Goal: Information Seeking & Learning: Learn about a topic

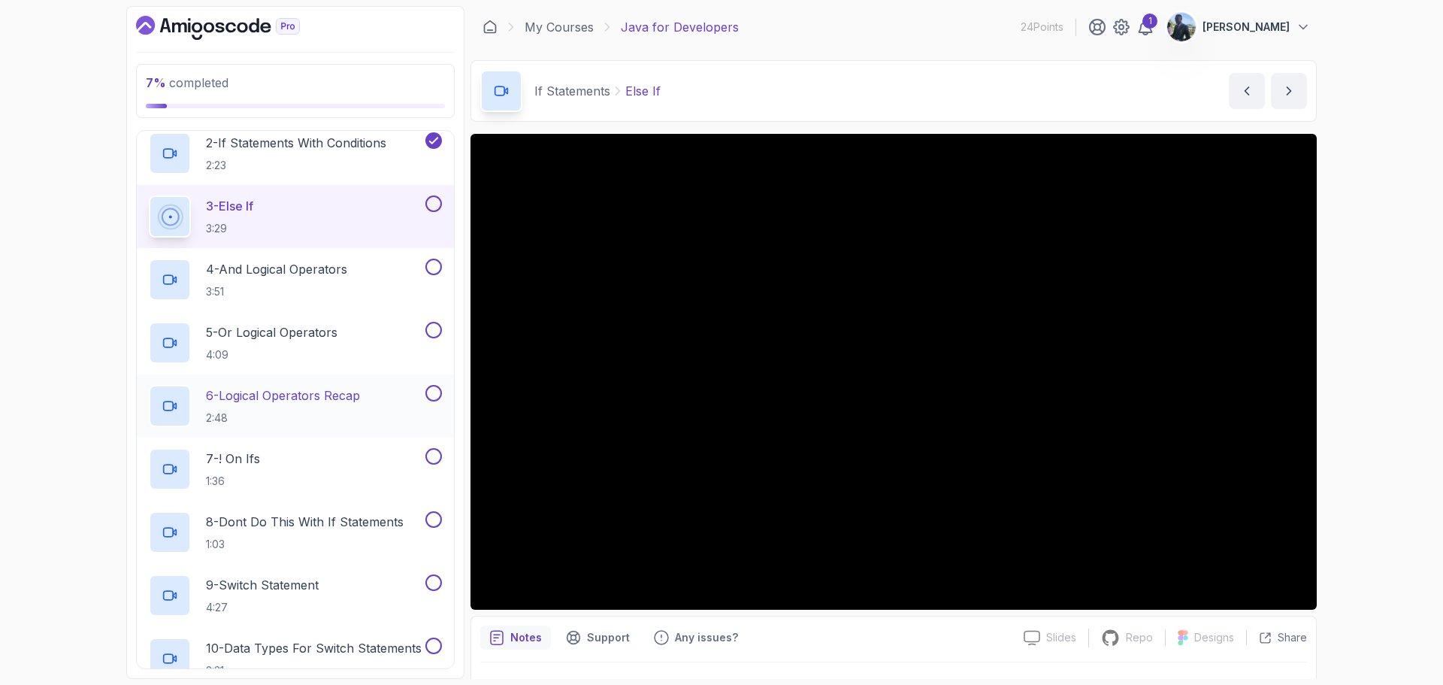
scroll to position [225, 0]
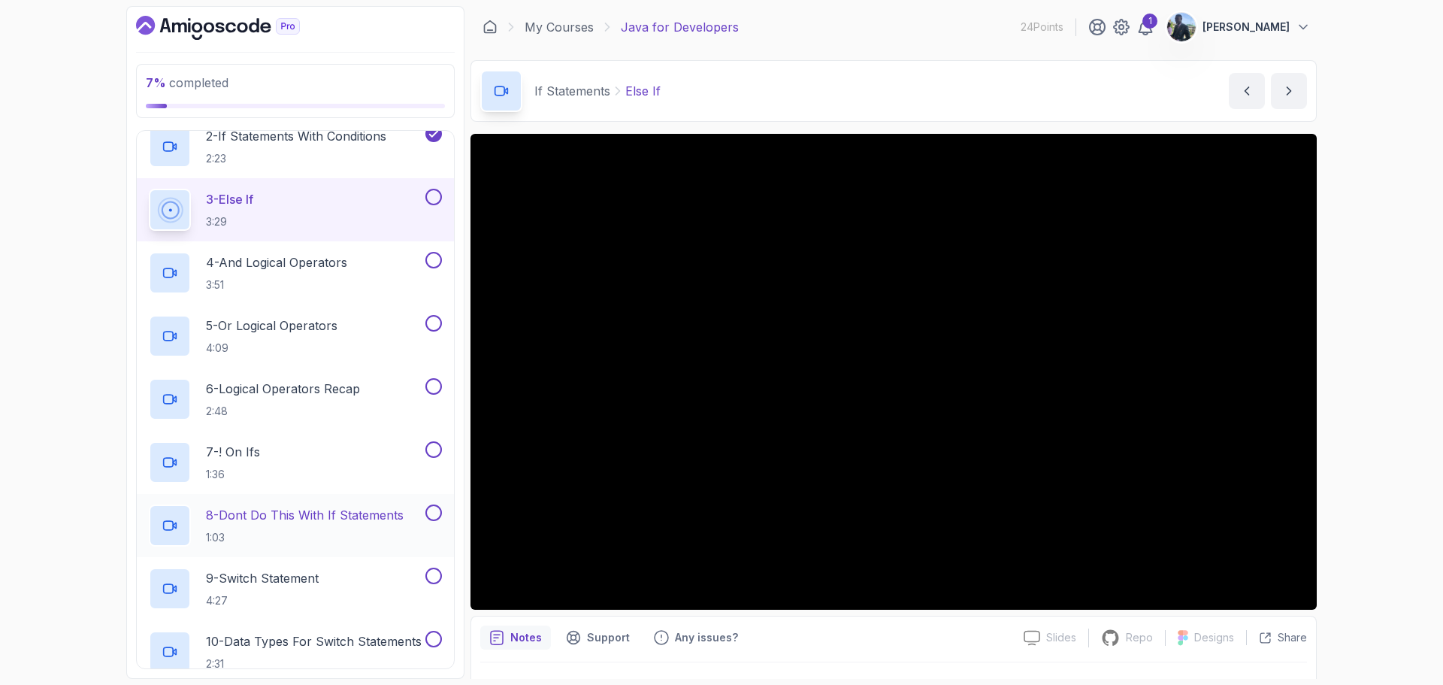
click at [369, 516] on p "8 - Dont Do This With If Statements" at bounding box center [305, 515] width 198 height 18
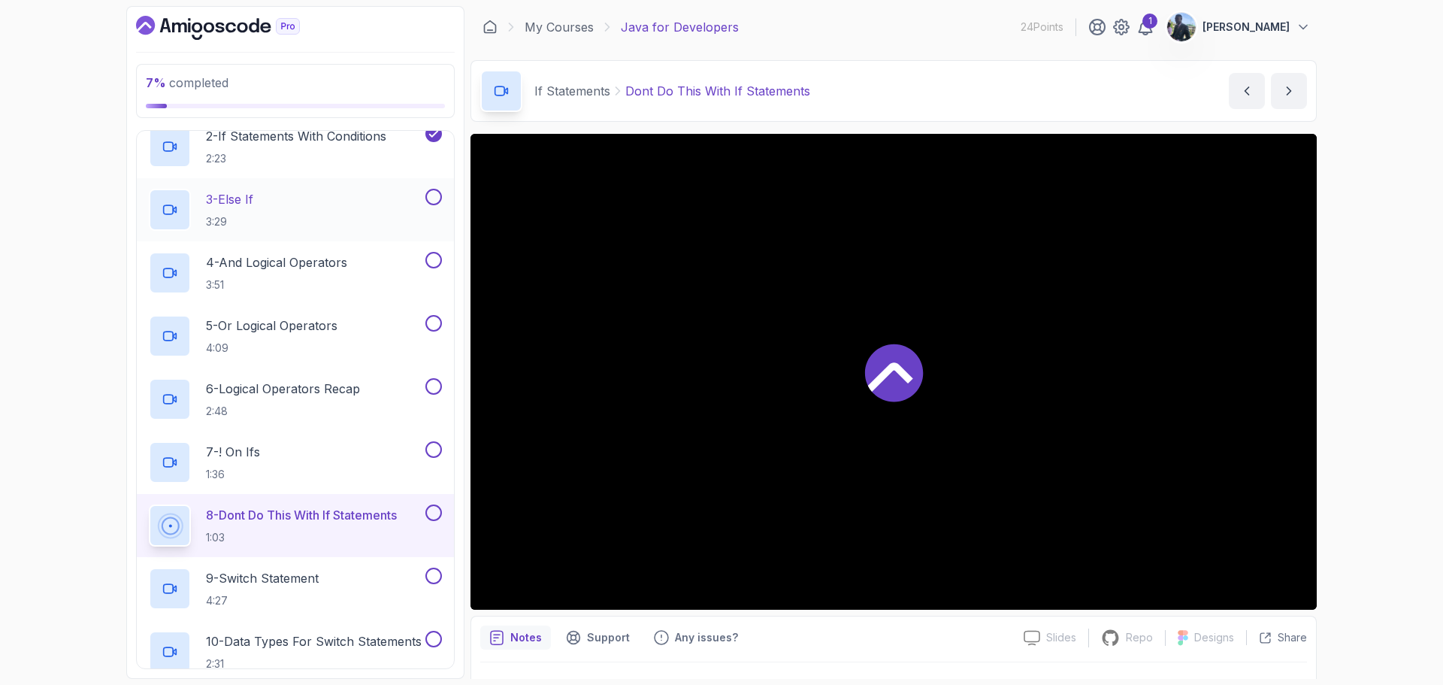
click at [433, 198] on button at bounding box center [433, 197] width 17 height 17
click at [435, 261] on button at bounding box center [433, 260] width 17 height 17
click at [431, 193] on button at bounding box center [433, 197] width 17 height 17
click at [431, 322] on button at bounding box center [433, 323] width 17 height 17
click at [437, 379] on button at bounding box center [433, 386] width 17 height 17
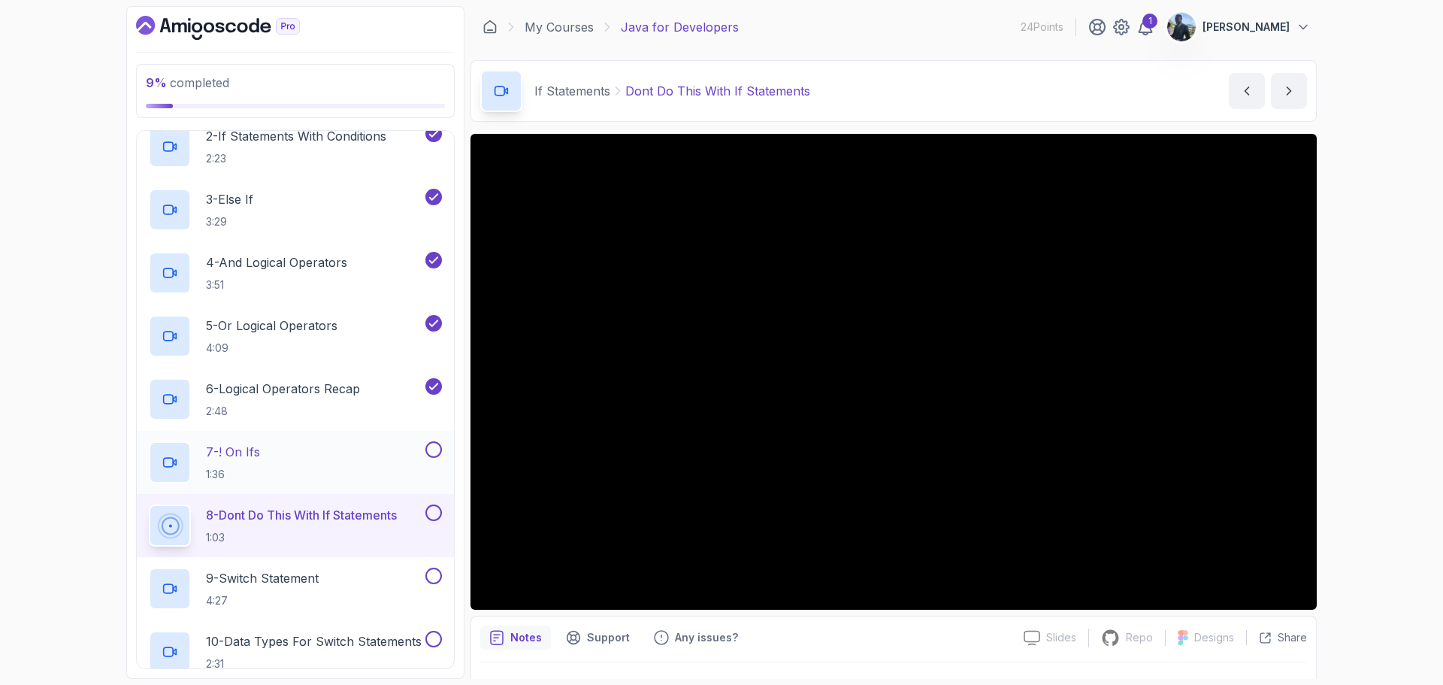
click at [436, 442] on button at bounding box center [433, 449] width 17 height 17
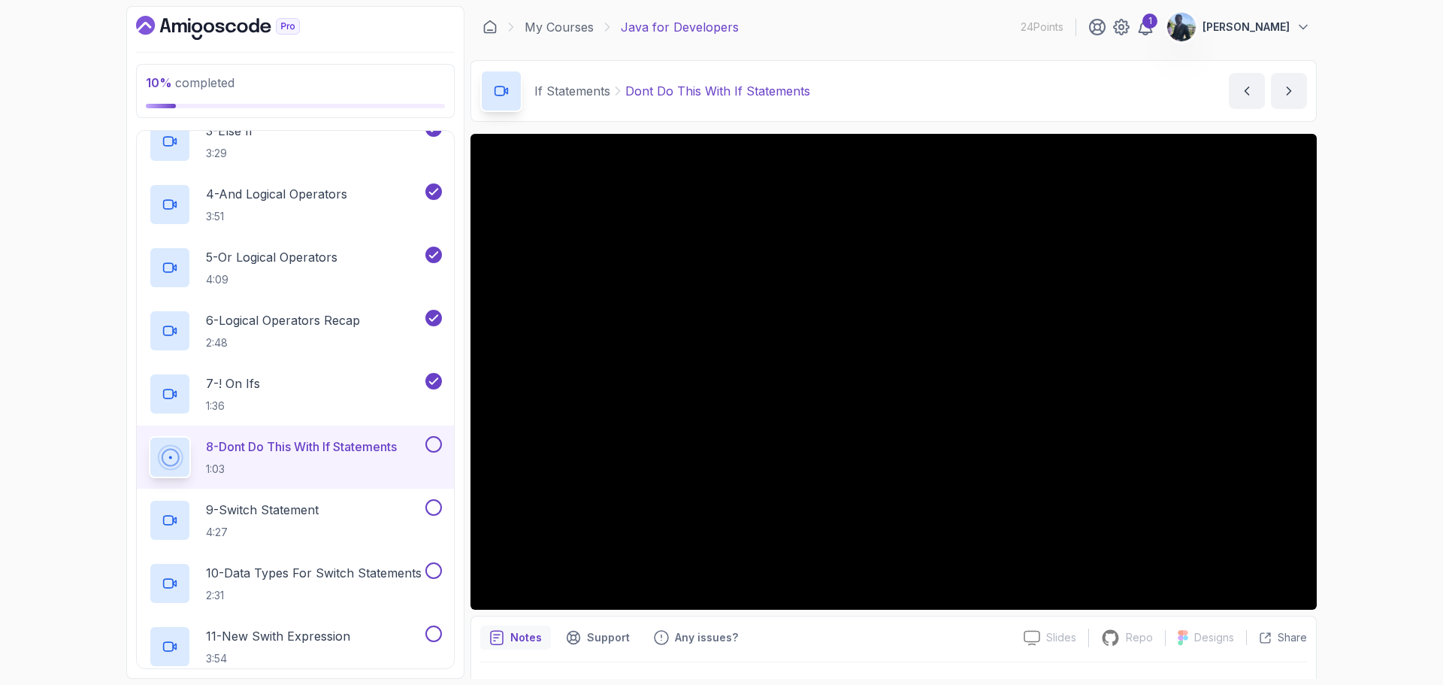
scroll to position [291, 0]
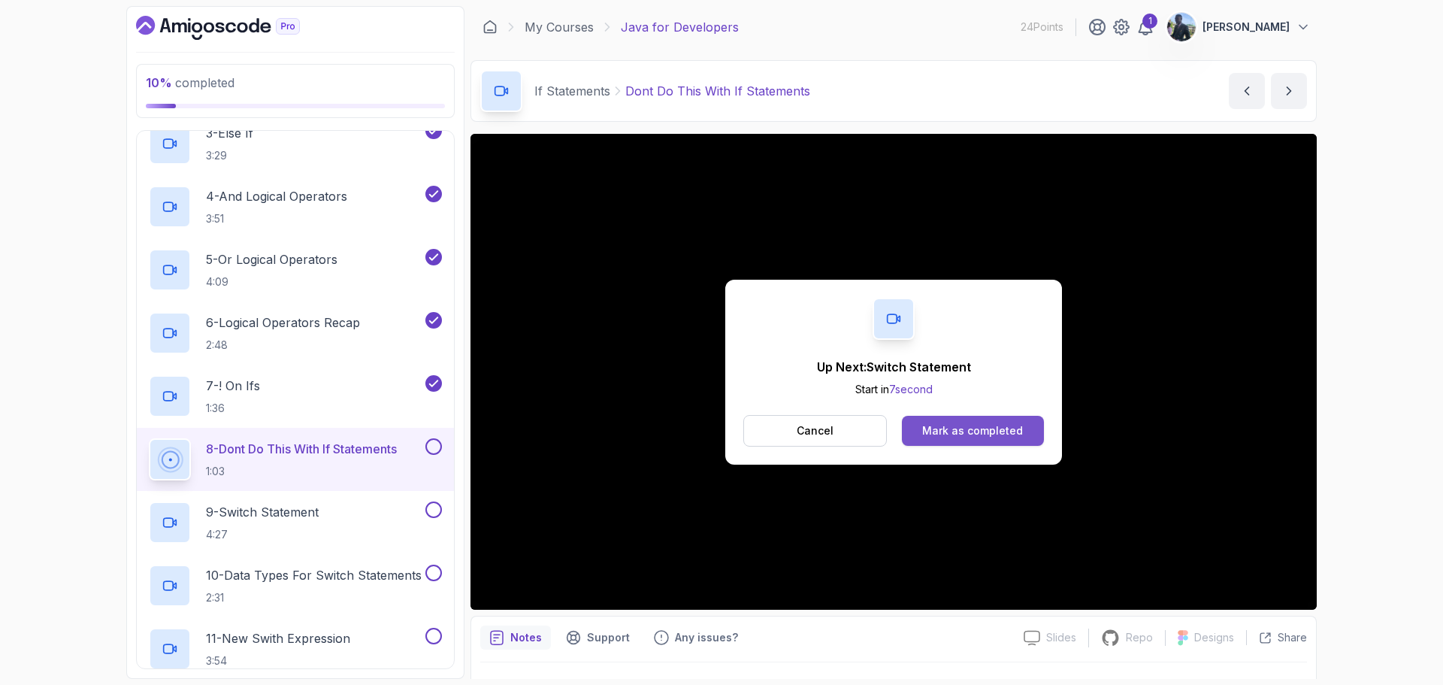
click at [975, 433] on div "Mark as completed" at bounding box center [972, 430] width 101 height 15
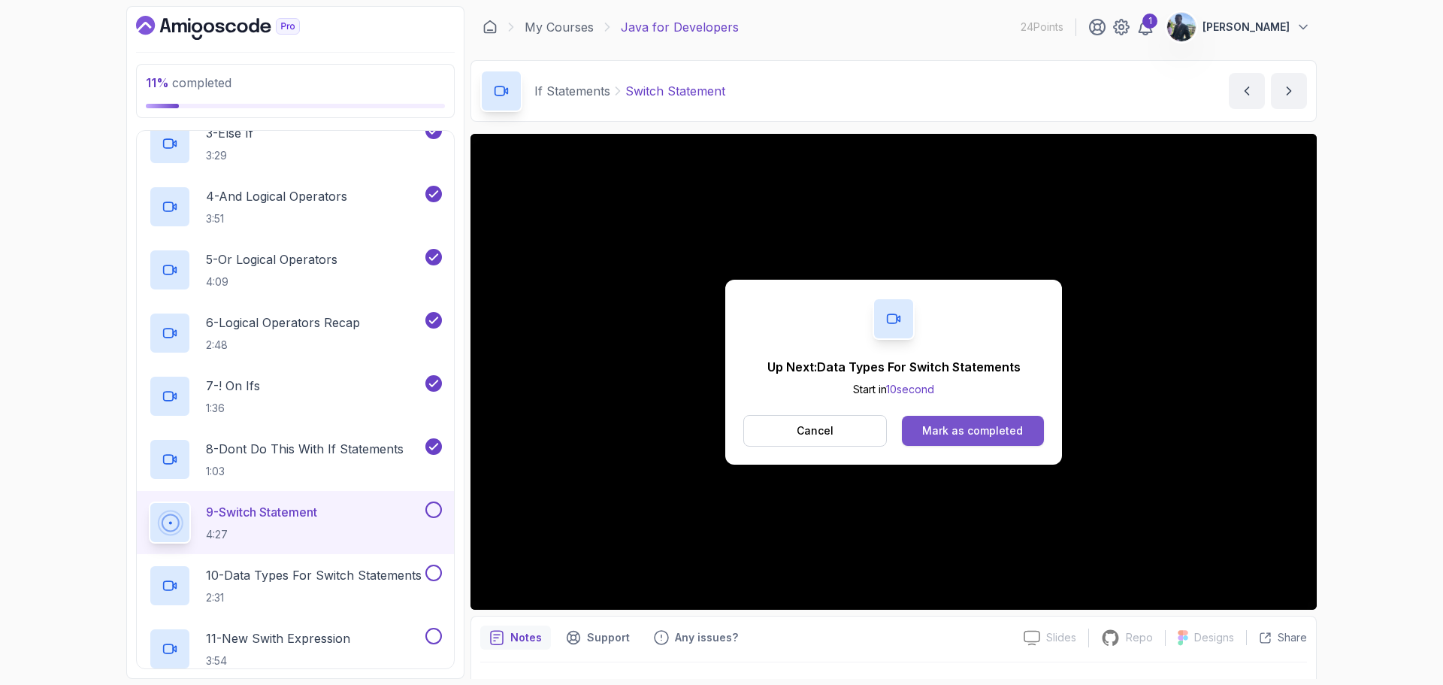
click at [971, 434] on div "Mark as completed" at bounding box center [972, 430] width 101 height 15
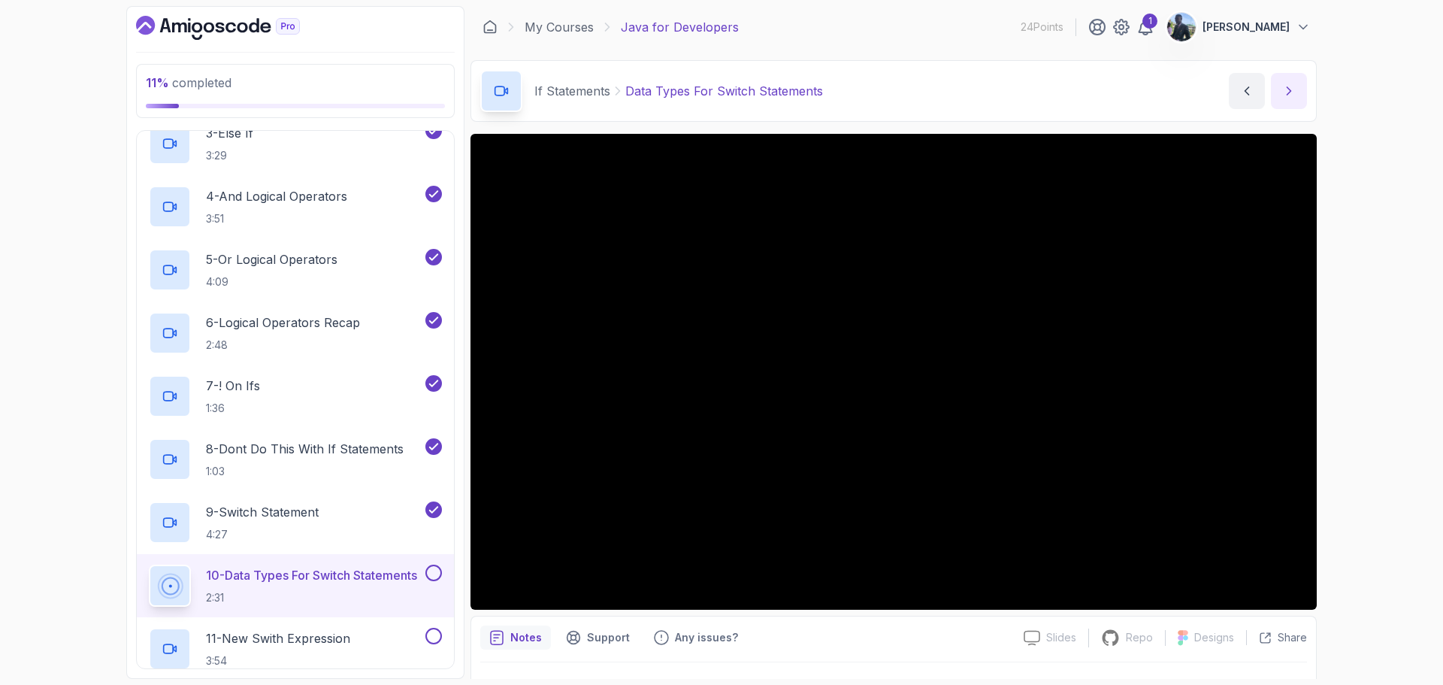
click at [1282, 97] on icon "next content" at bounding box center [1289, 90] width 15 height 15
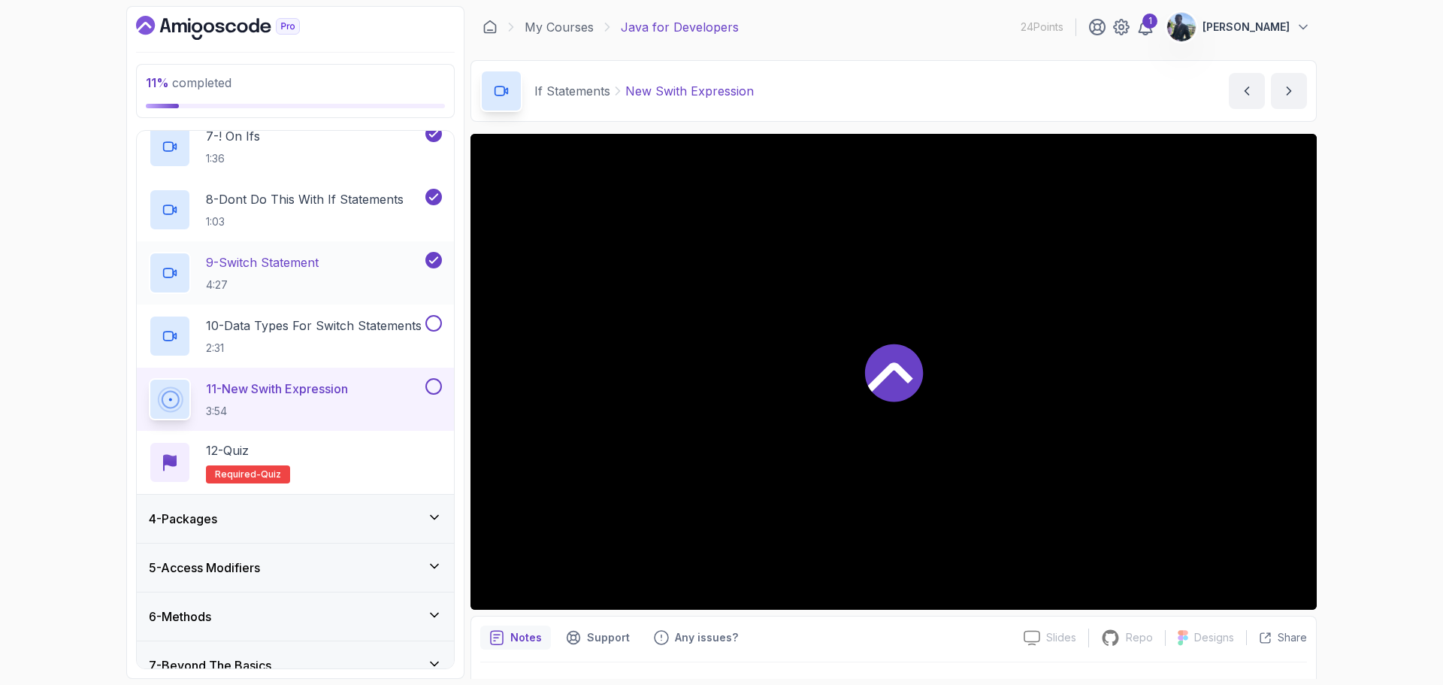
scroll to position [540, 0]
click at [439, 322] on button at bounding box center [433, 324] width 17 height 17
